Goal: Transaction & Acquisition: Purchase product/service

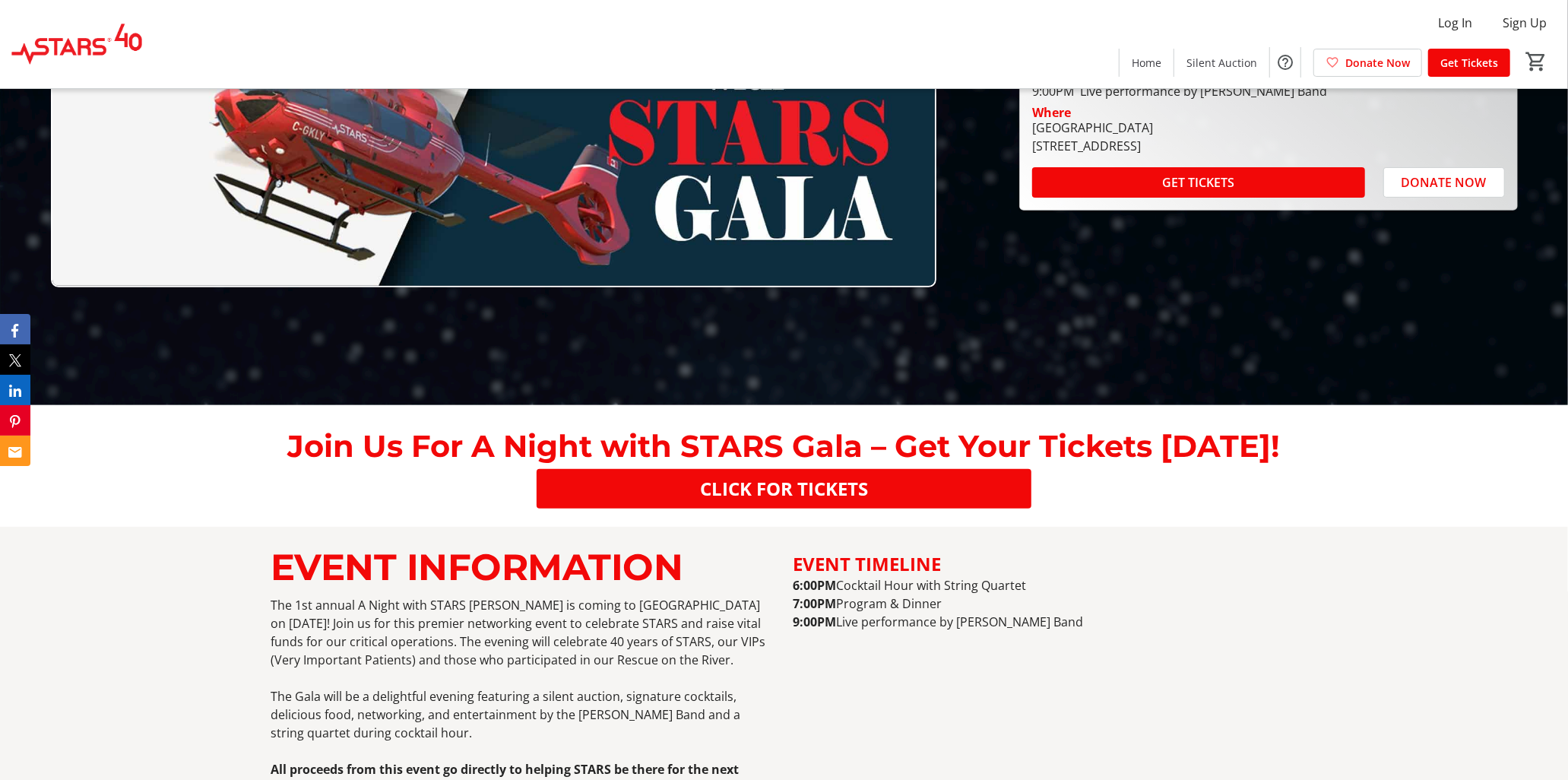
scroll to position [3, 0]
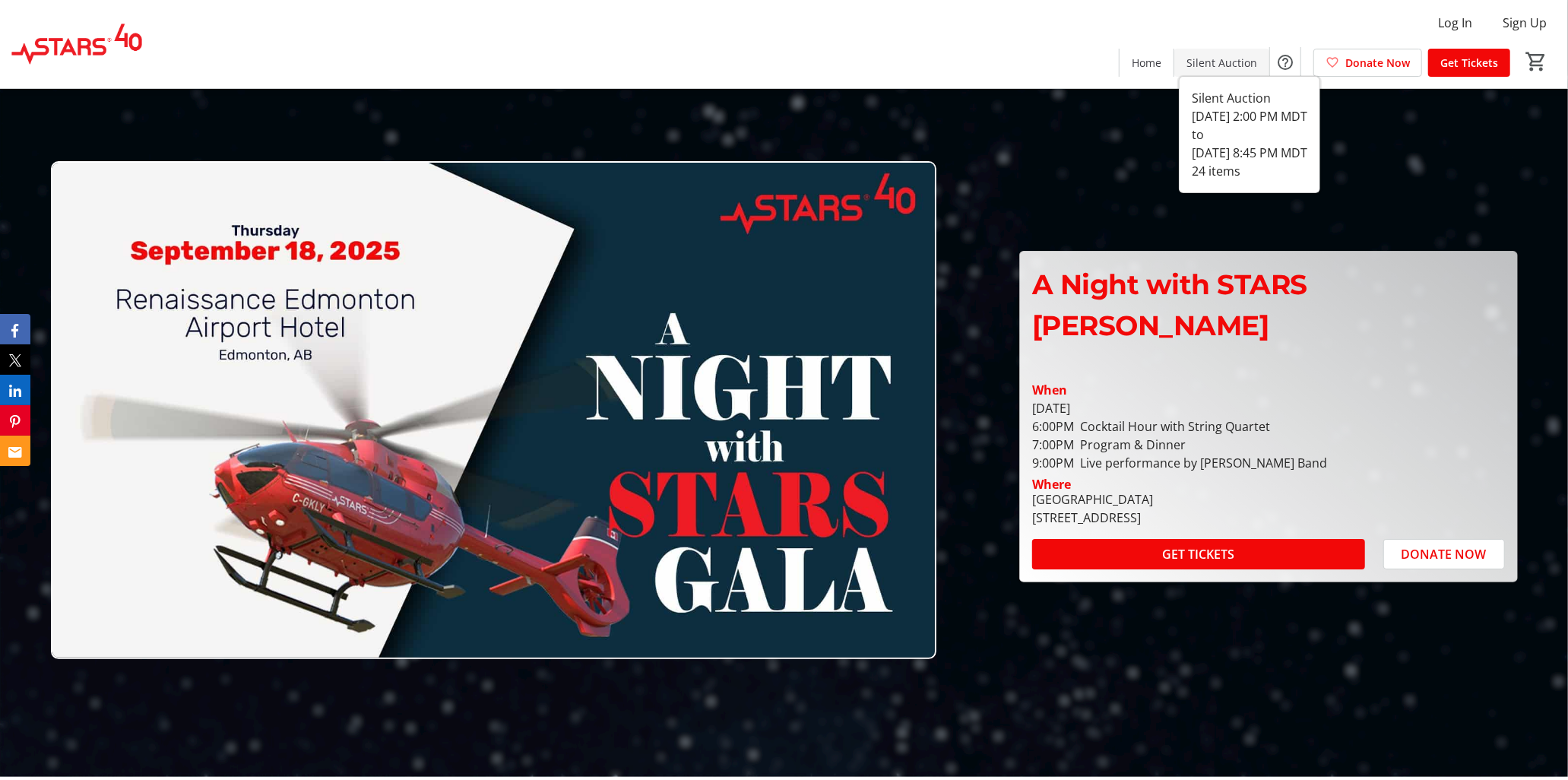
click at [1206, 53] on span at bounding box center [1222, 62] width 95 height 36
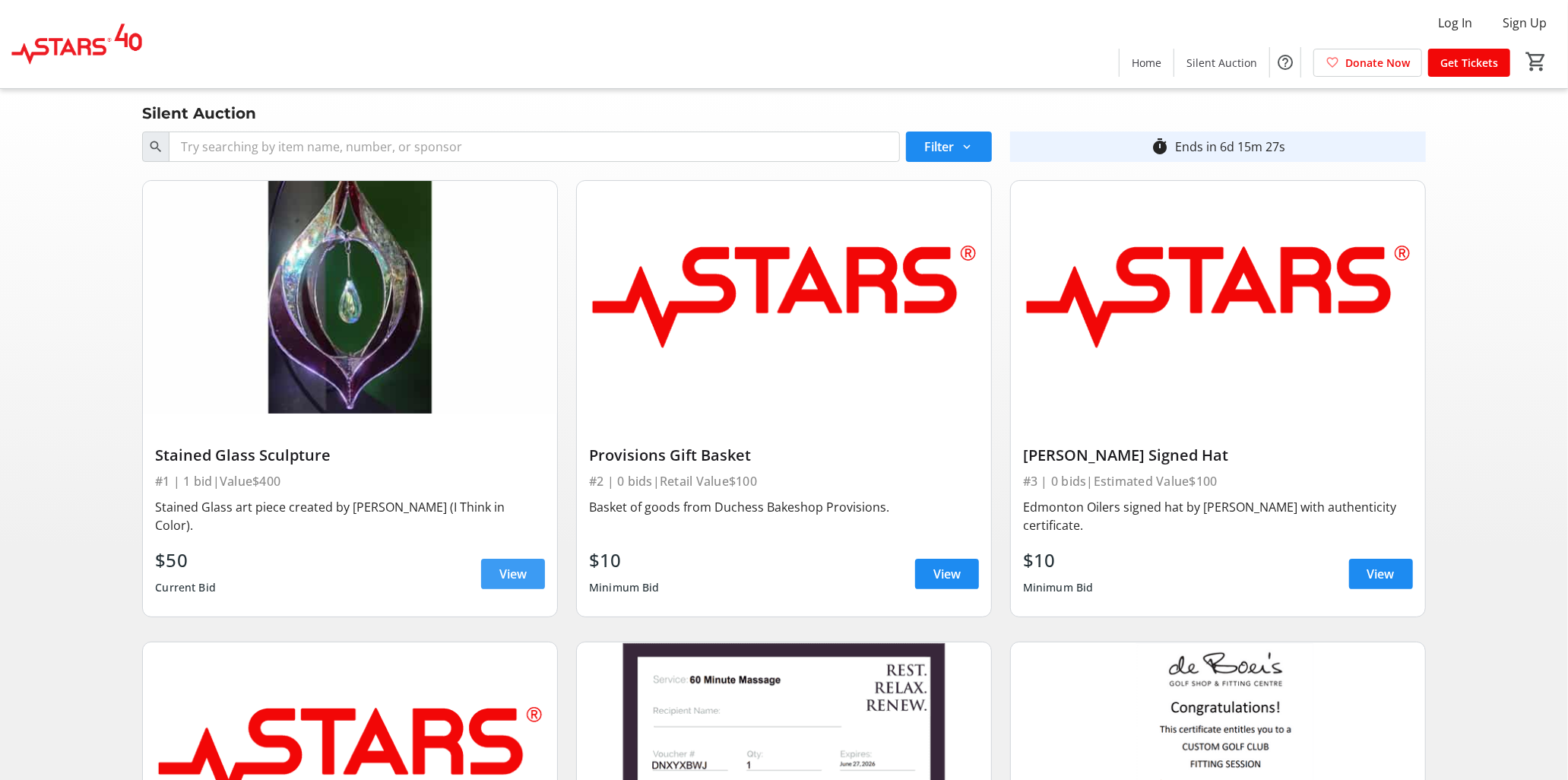
click at [492, 567] on span at bounding box center [512, 574] width 64 height 36
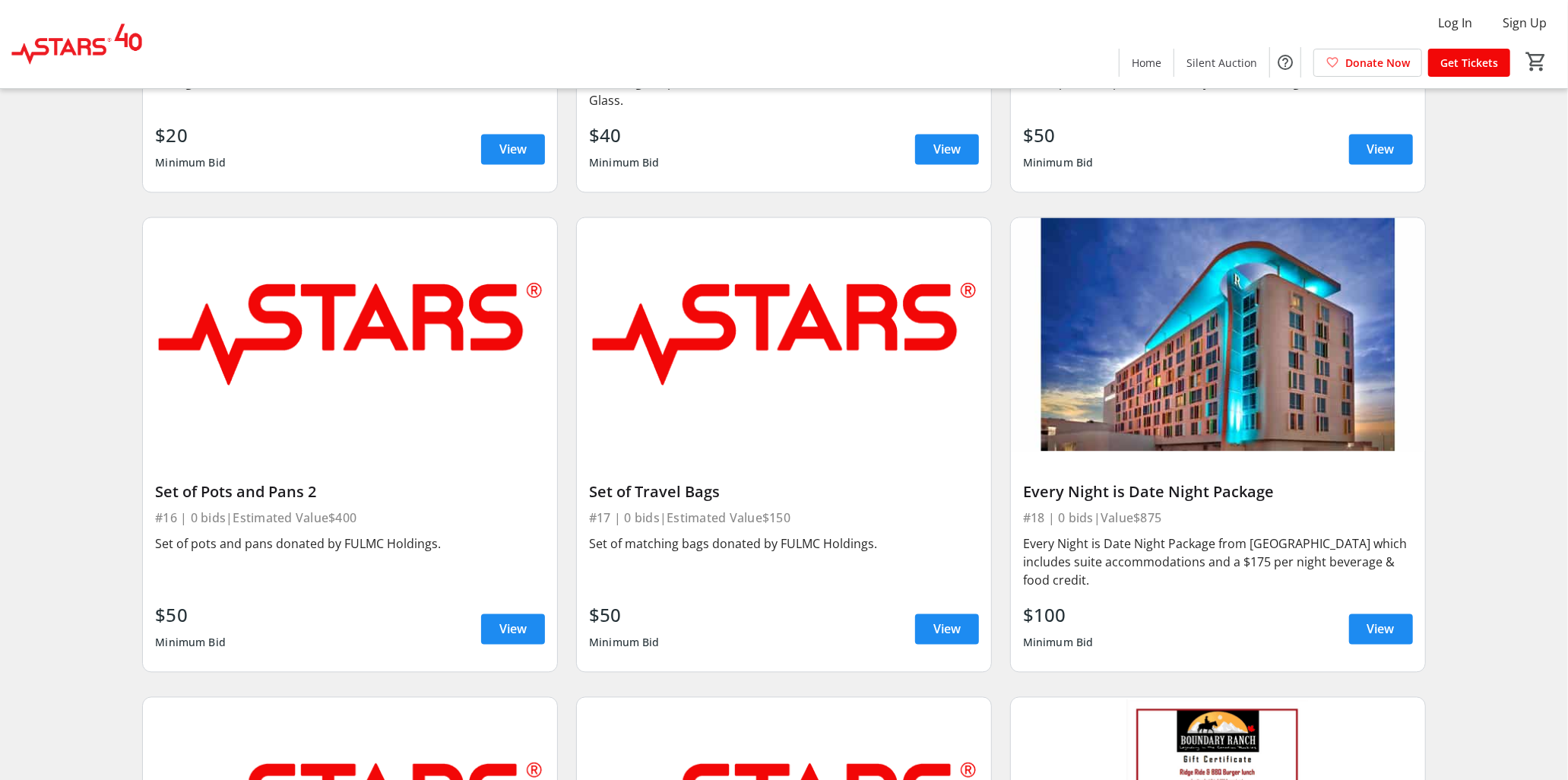
scroll to position [2274, 0]
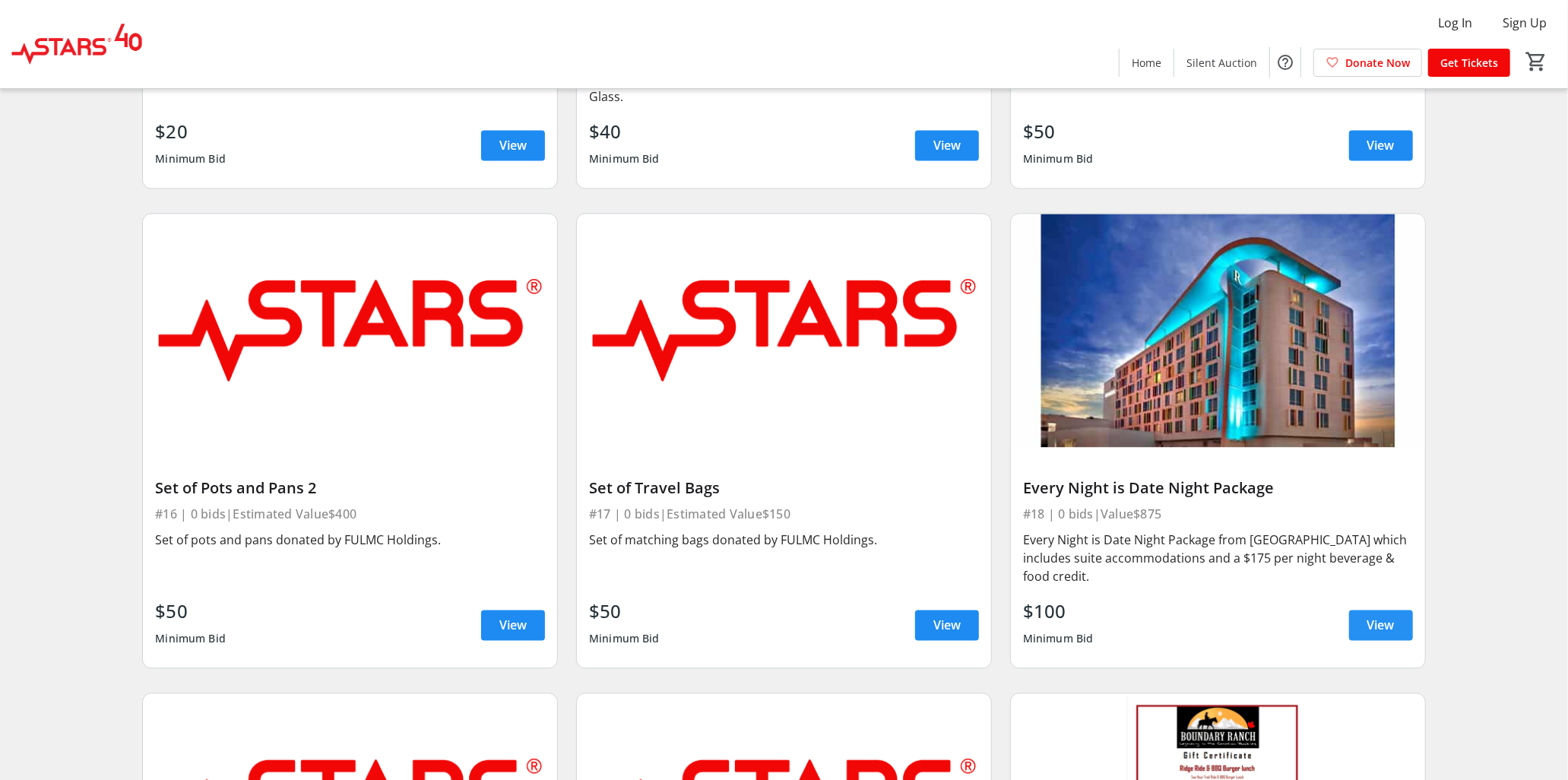
click at [1376, 617] on span "View" at bounding box center [1381, 625] width 28 height 18
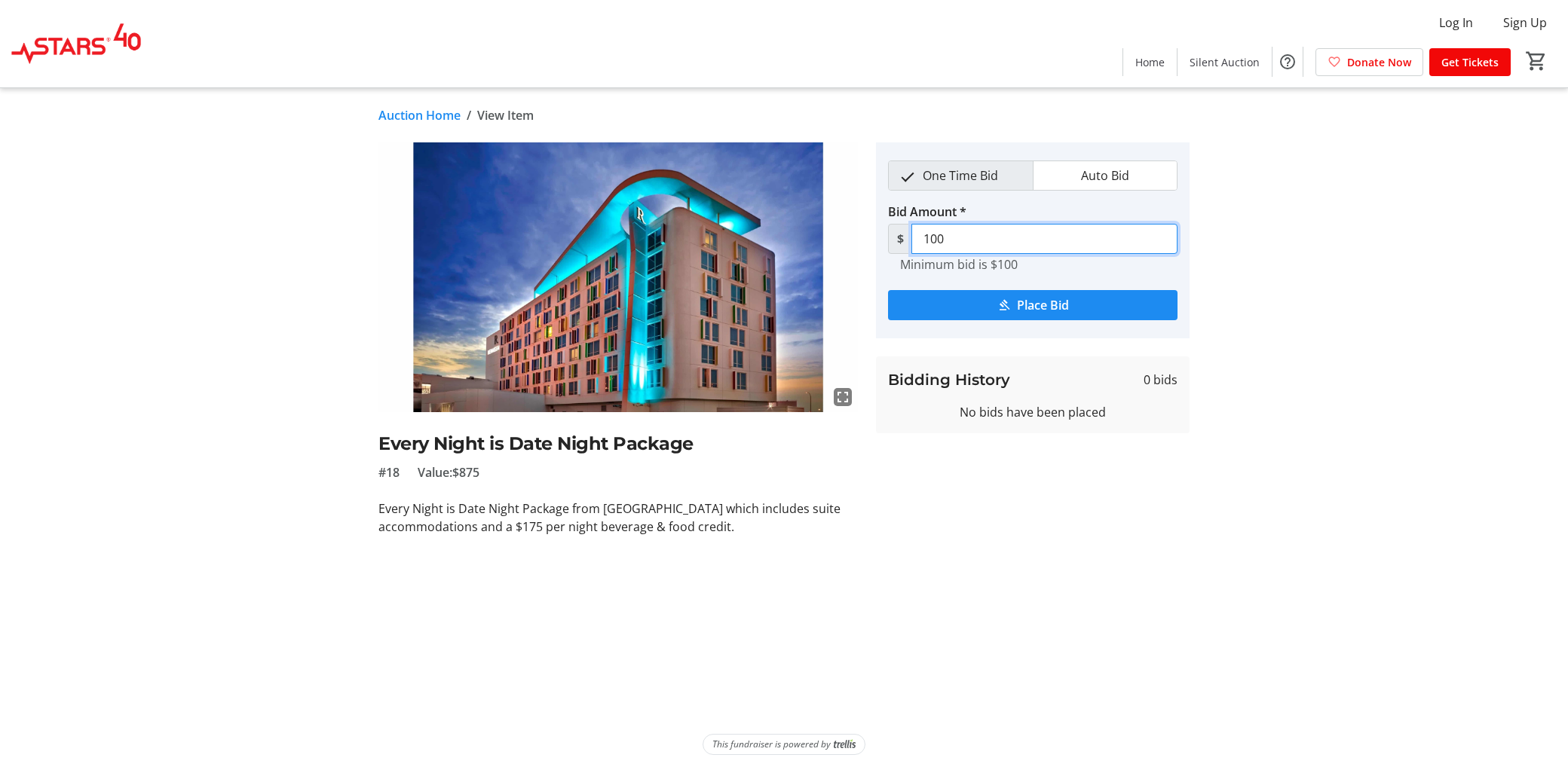
click at [1020, 243] on input "100" at bounding box center [1044, 239] width 266 height 30
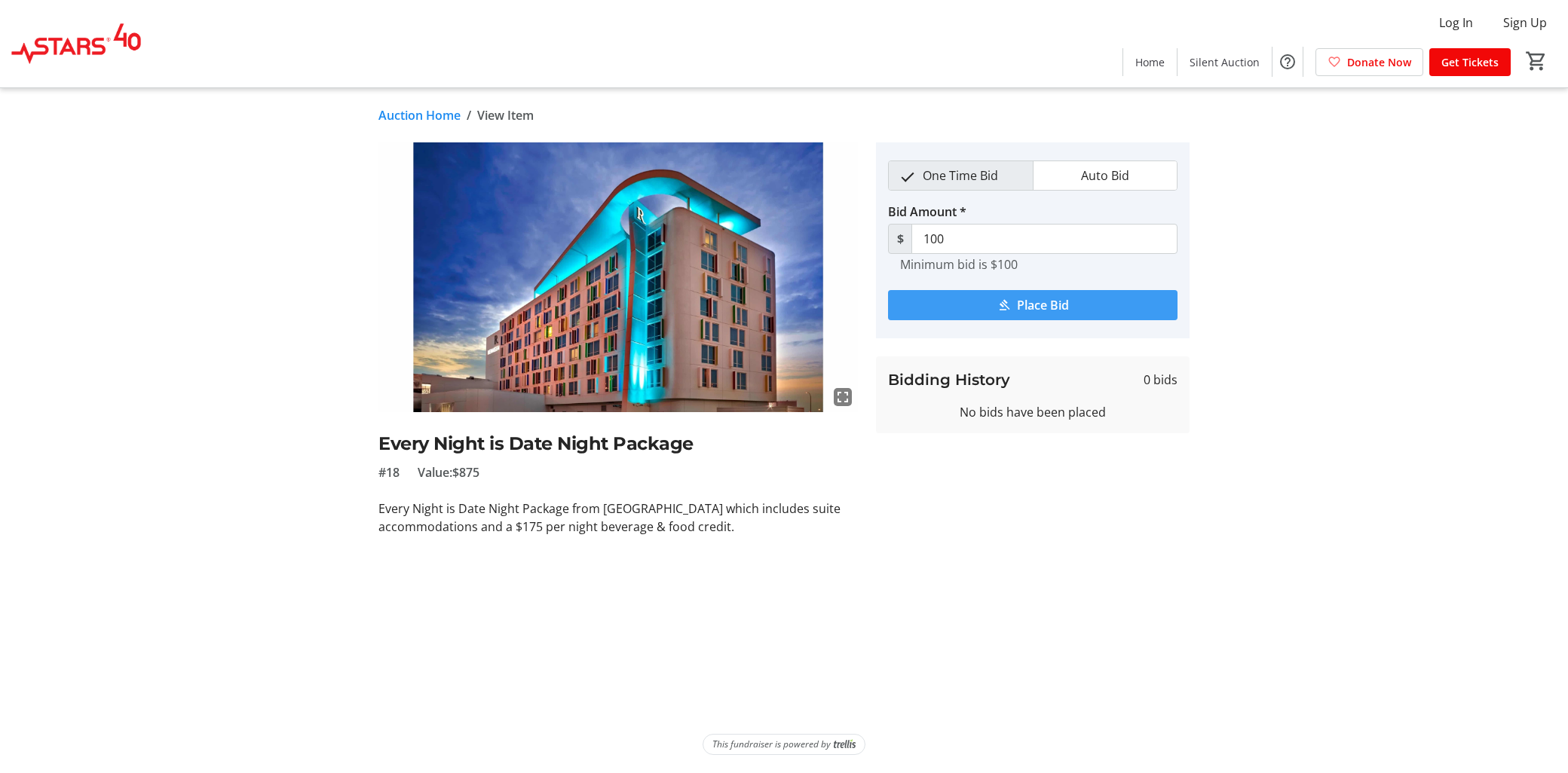
click at [1036, 302] on span "Place Bid" at bounding box center [1042, 305] width 52 height 18
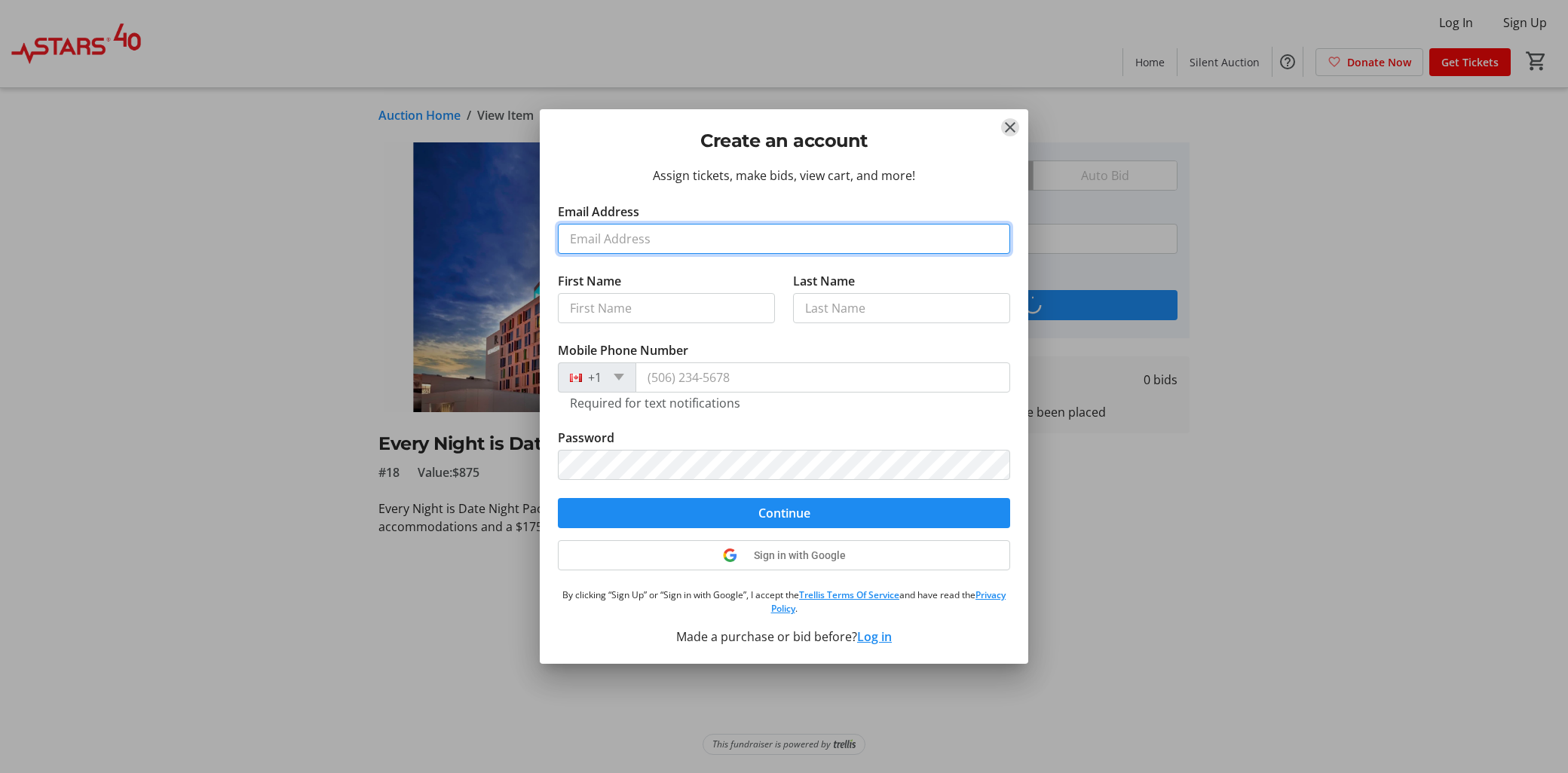
click at [742, 232] on input "Email Address" at bounding box center [784, 239] width 452 height 30
type input "[PERSON_NAME][EMAIL_ADDRESS][DOMAIN_NAME]"
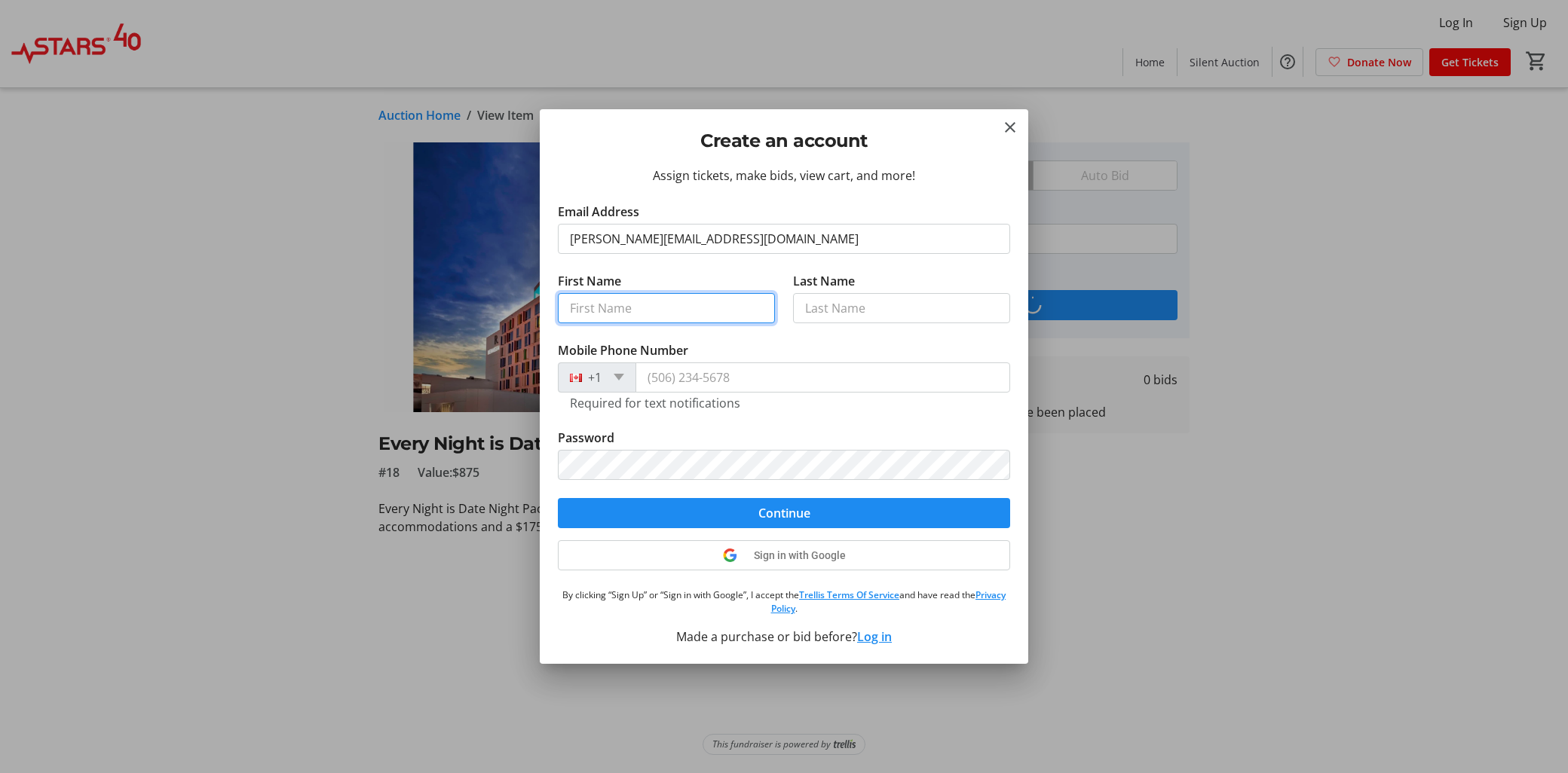
type input "[PERSON_NAME]"
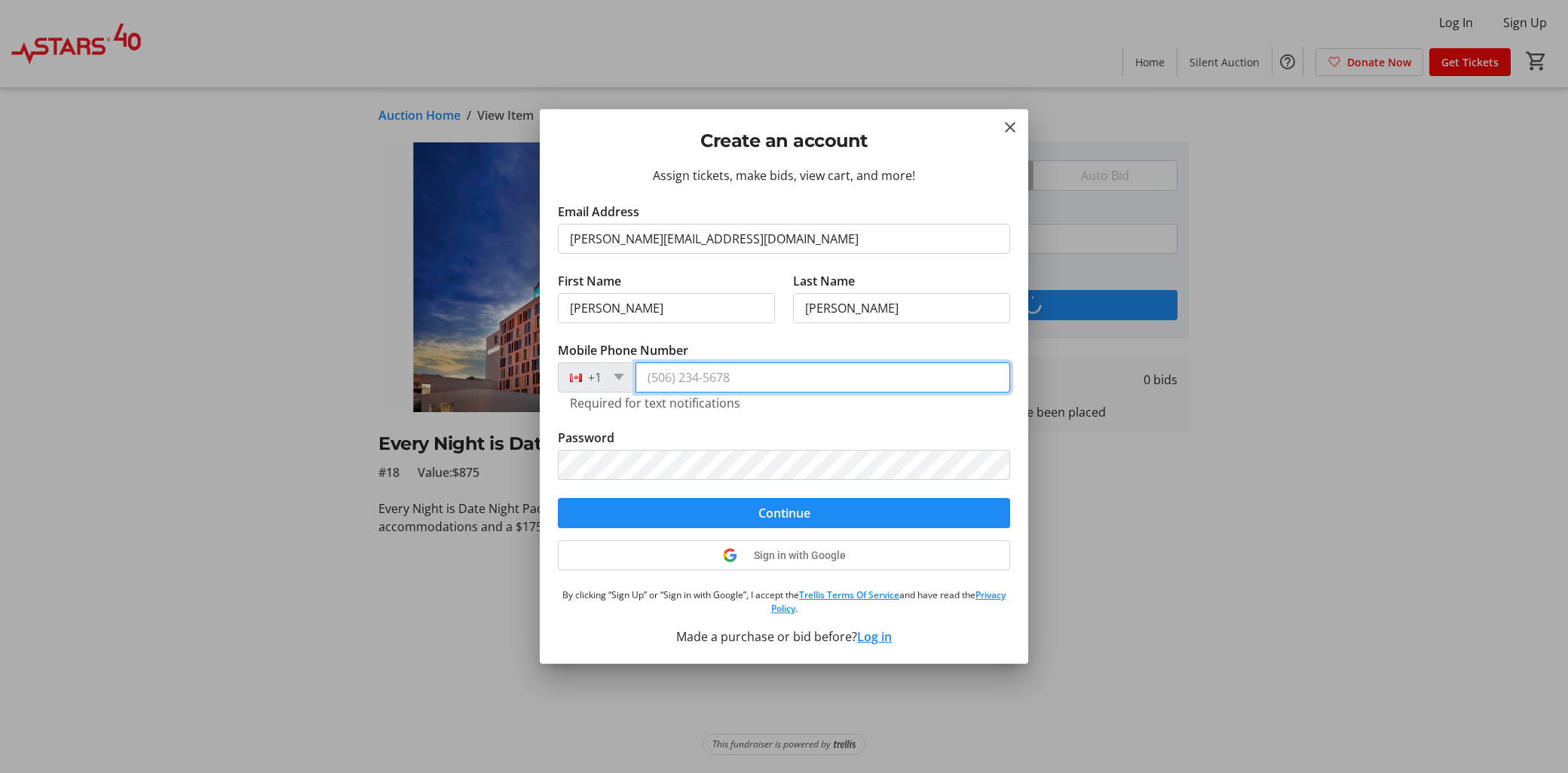
type input "[PHONE_NUMBER]"
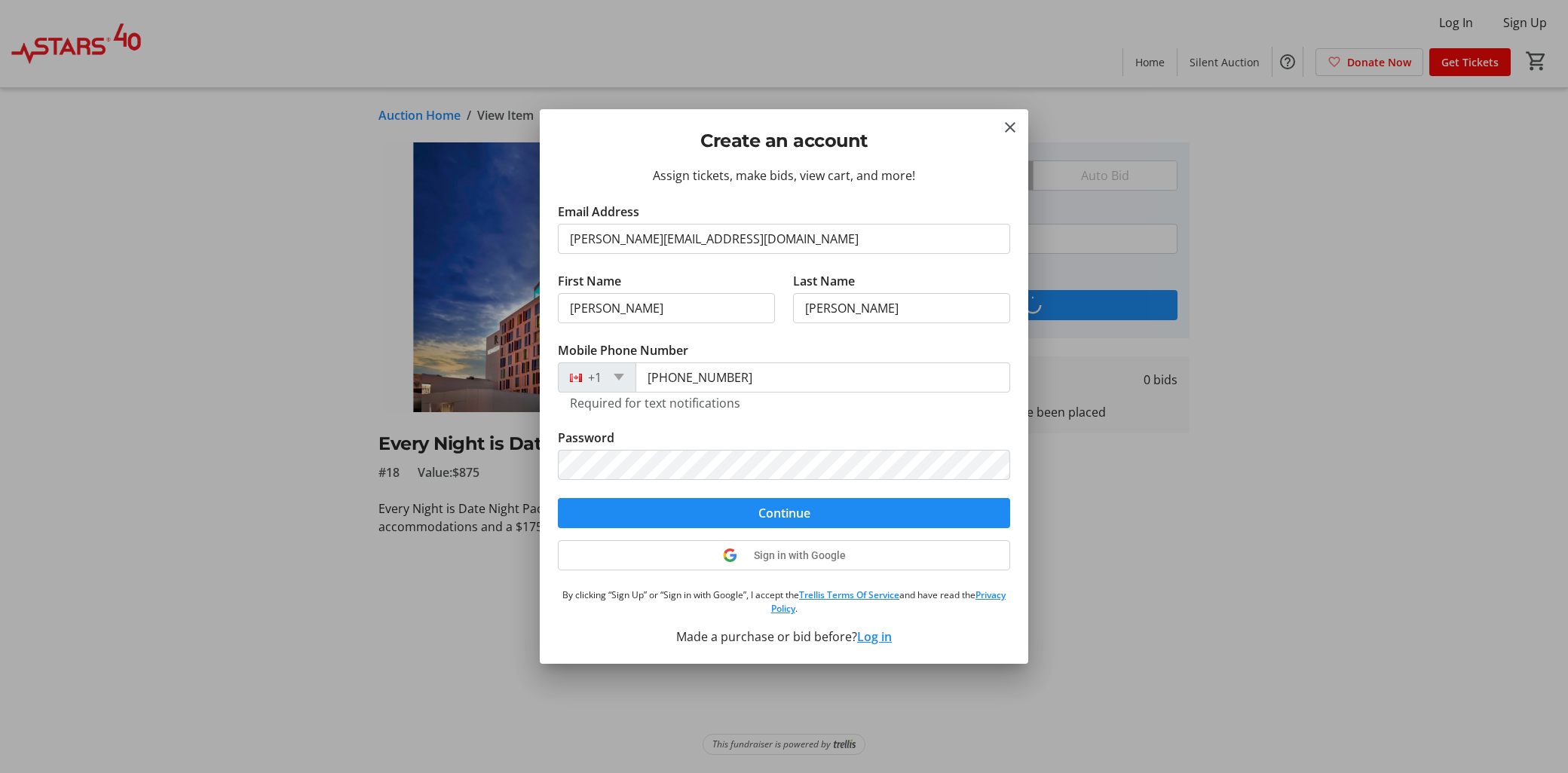
click at [1020, 628] on div "Assign tickets, make bids, view cart, and more! Email Address [PERSON_NAME][EMA…" at bounding box center [784, 415] width 488 height 497
click at [837, 510] on span "submit" at bounding box center [784, 513] width 452 height 36
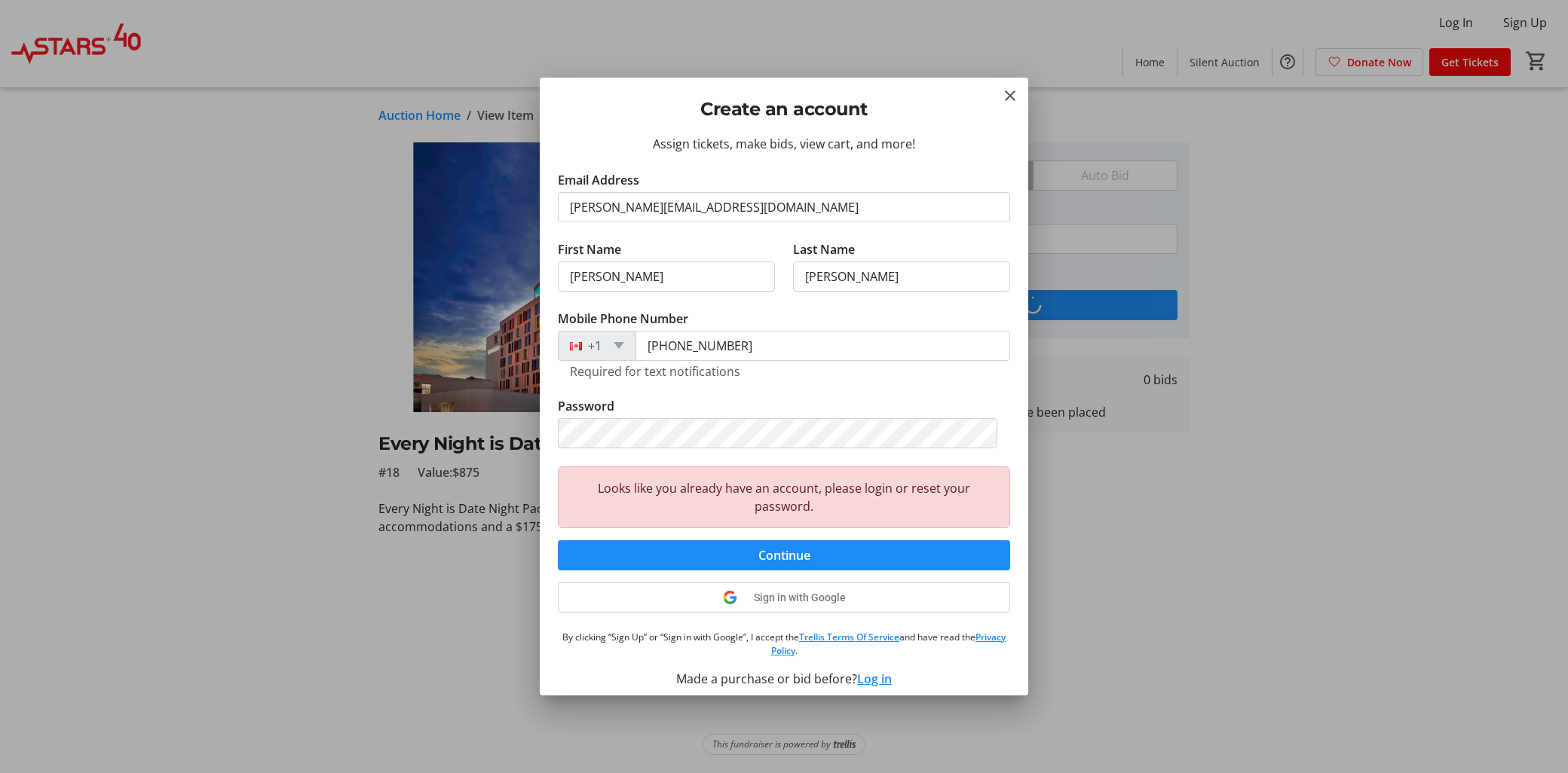
click at [867, 675] on button "Log in" at bounding box center [874, 679] width 35 height 18
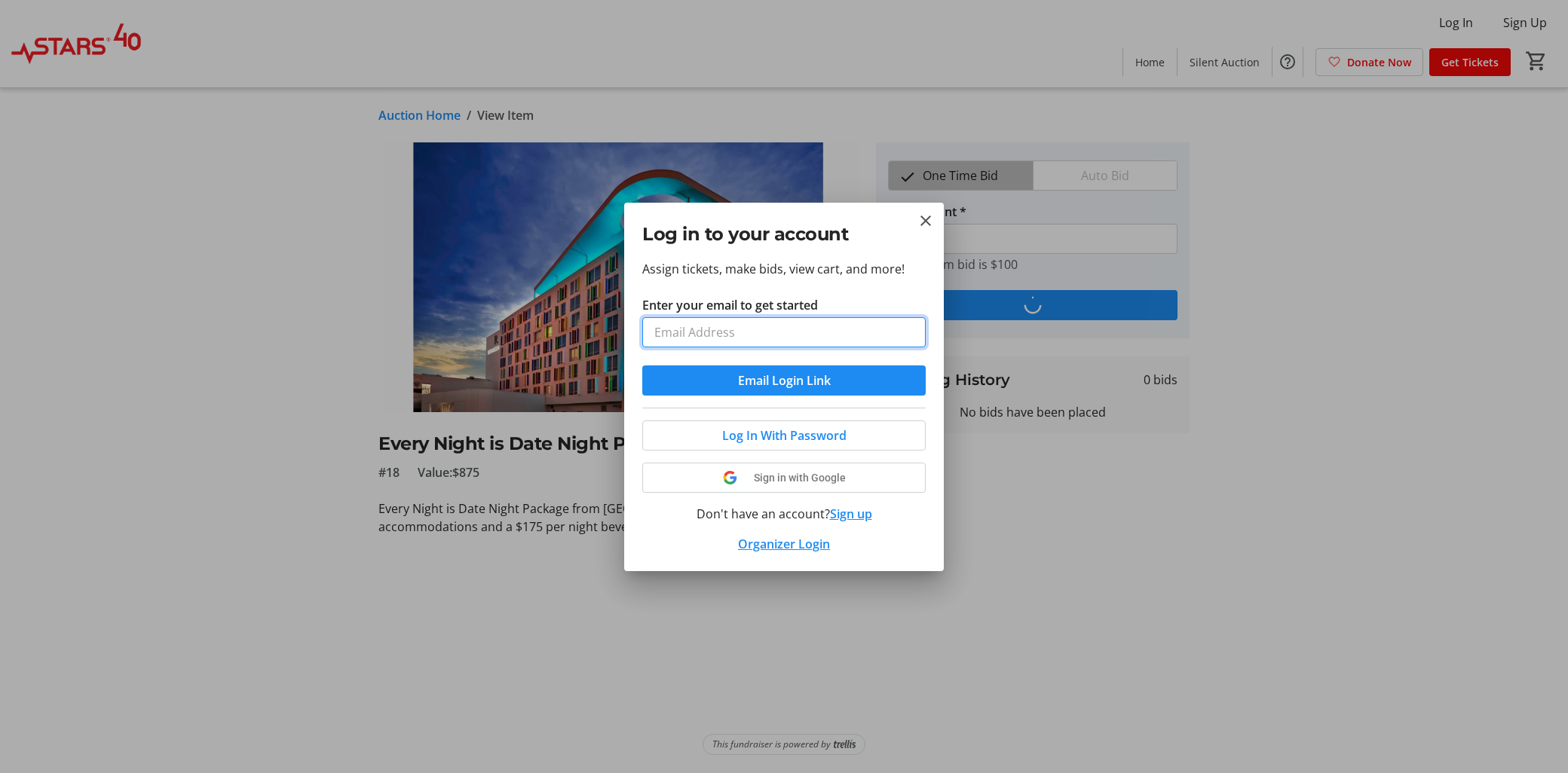
click at [819, 335] on input "Enter your email to get started" at bounding box center [784, 332] width 283 height 30
type input "[PERSON_NAME][EMAIL_ADDRESS][DOMAIN_NAME]"
click at [793, 389] on span "submit" at bounding box center [784, 381] width 283 height 36
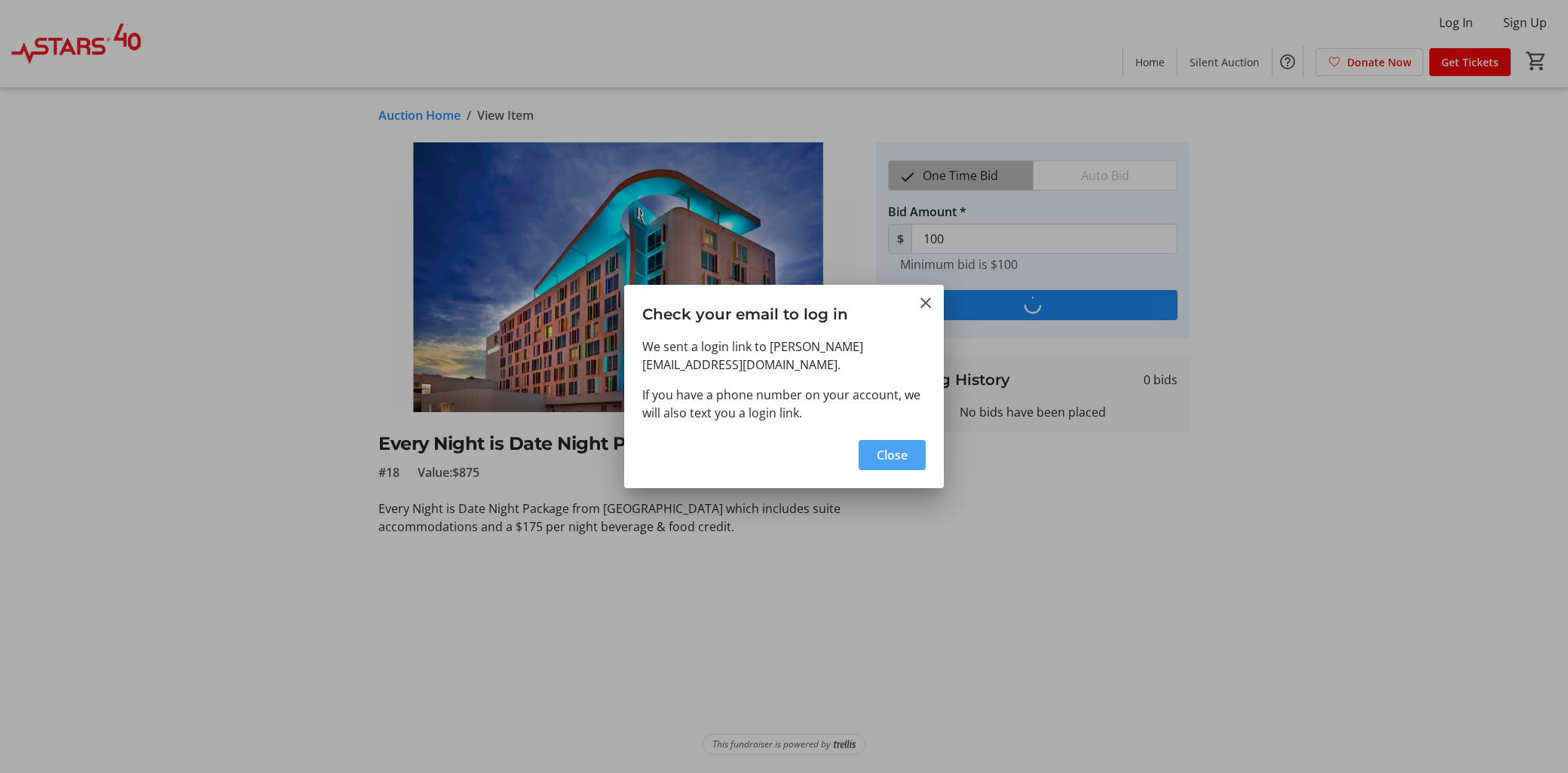
click at [879, 437] on span "button" at bounding box center [892, 455] width 67 height 36
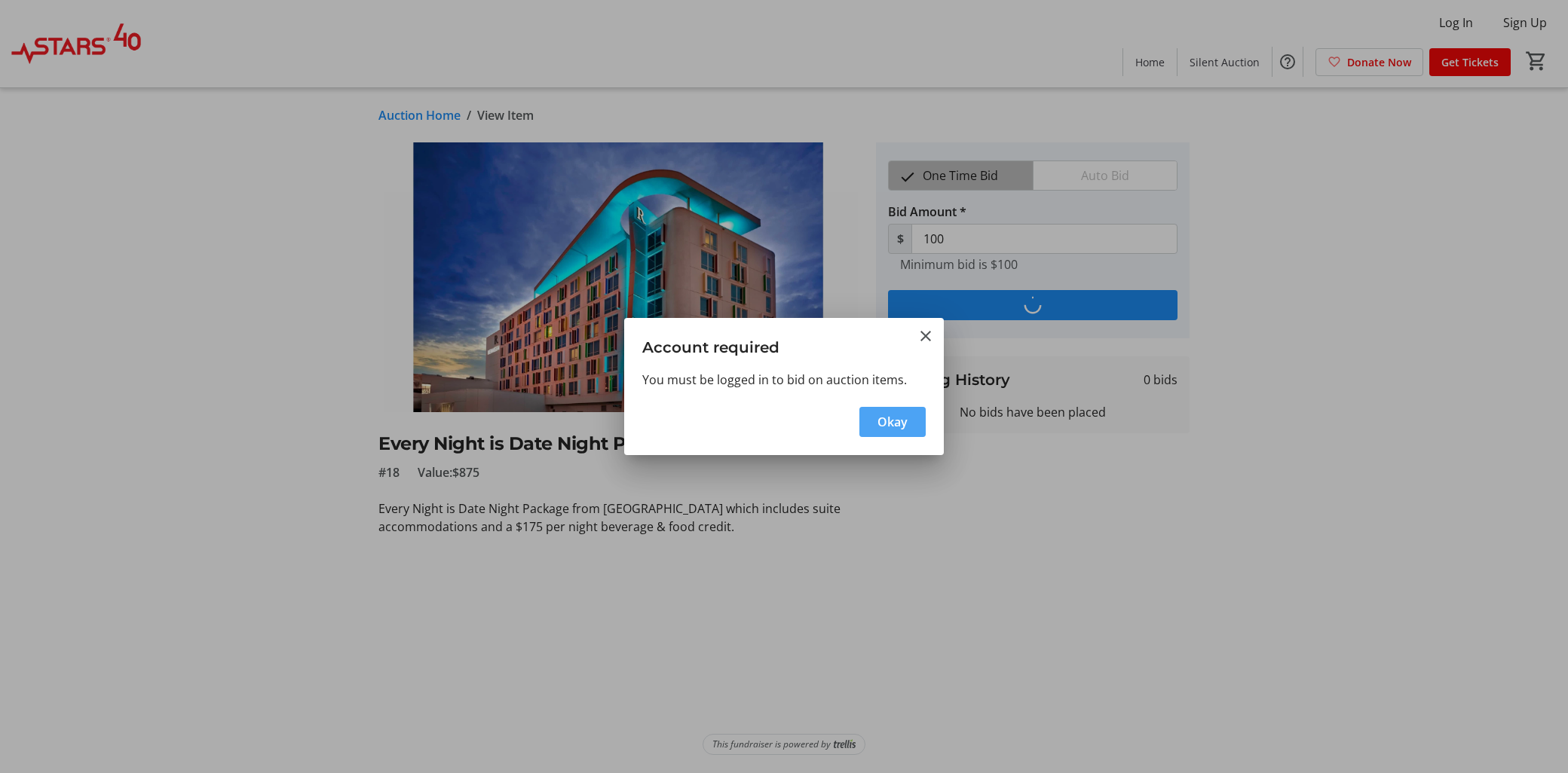
click at [913, 408] on span "button" at bounding box center [893, 422] width 67 height 36
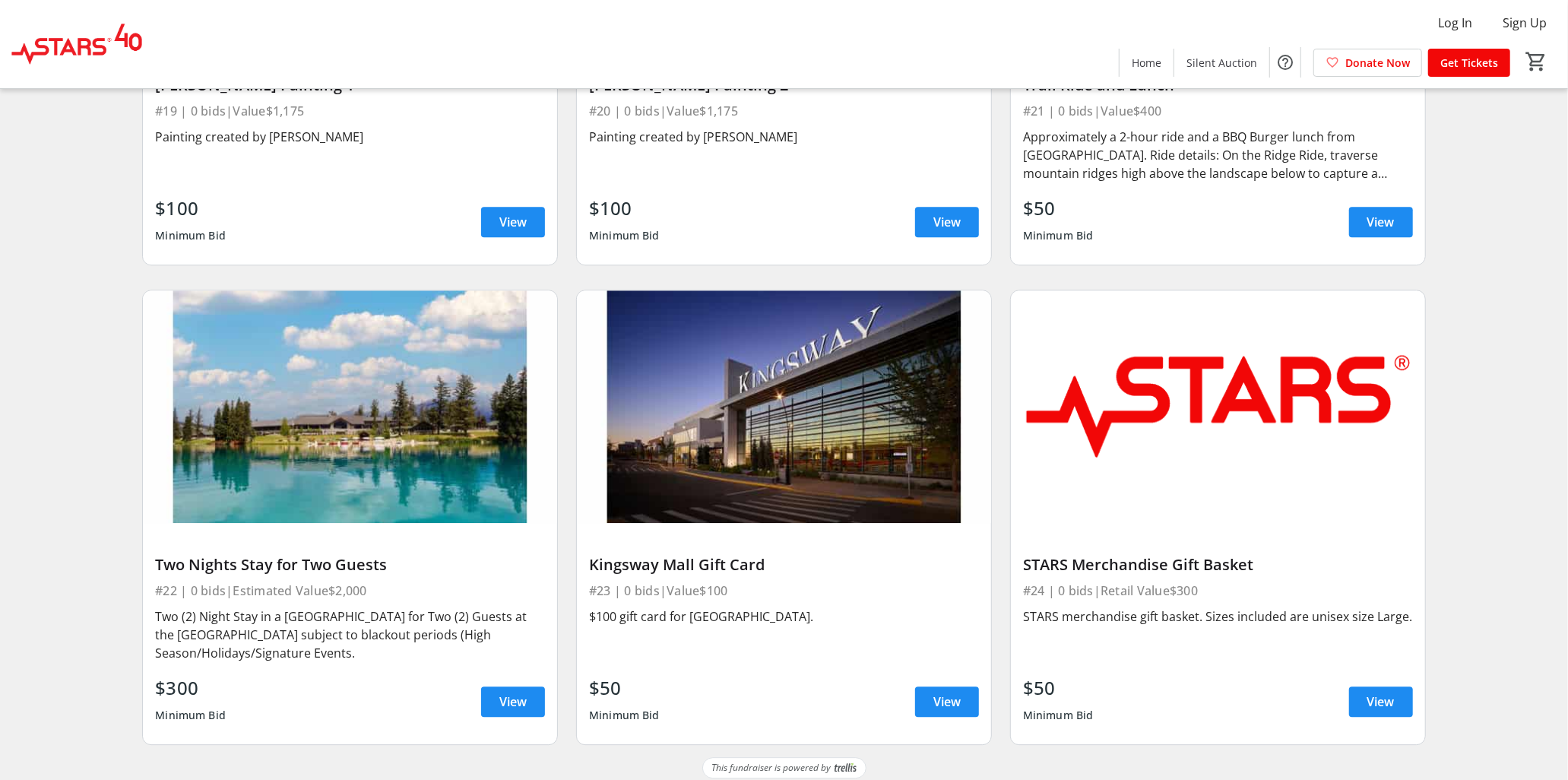
scroll to position [3167, 0]
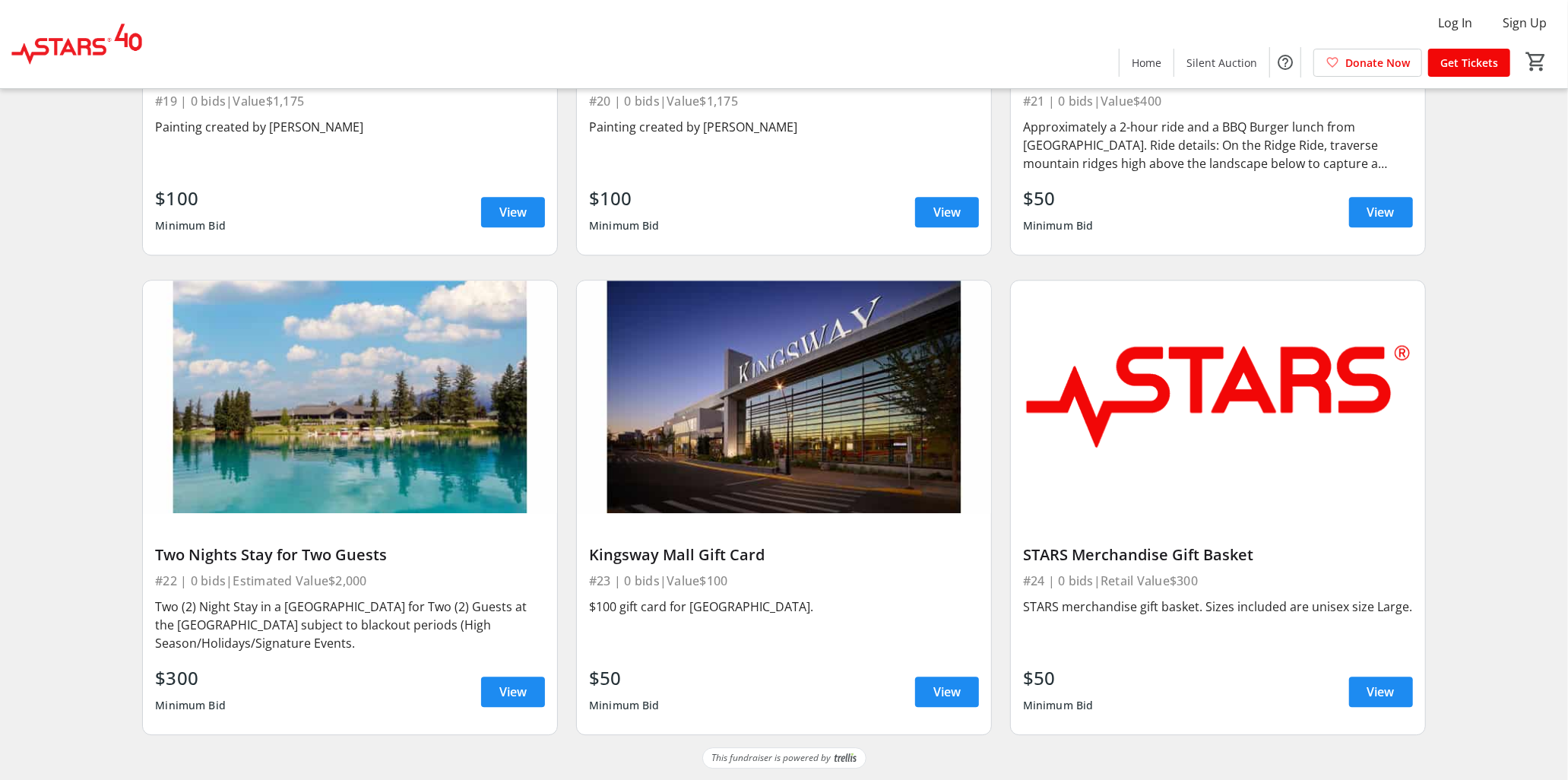
click at [442, 446] on img at bounding box center [350, 397] width 415 height 232
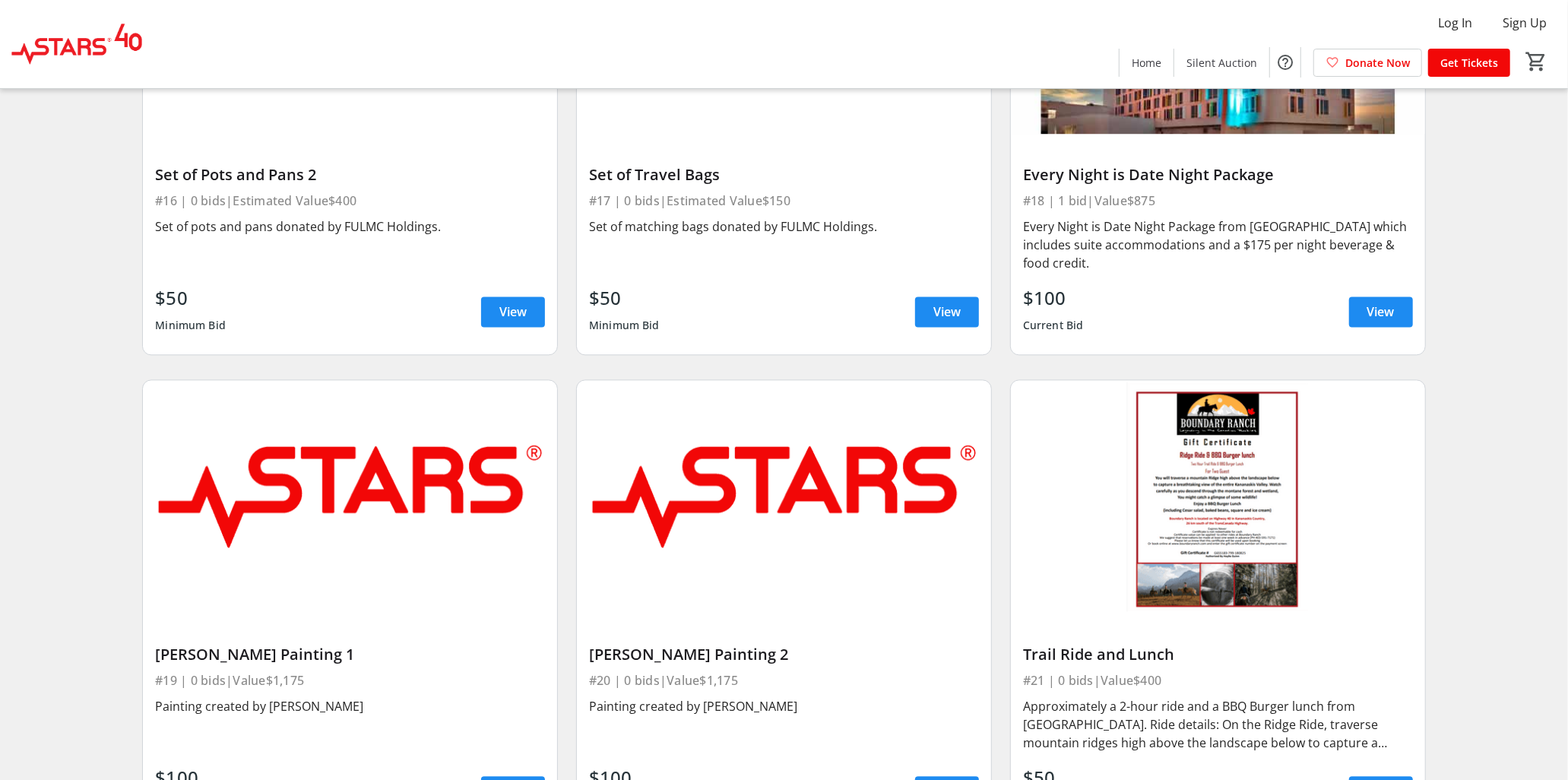
scroll to position [2731, 0]
